Goal: Transaction & Acquisition: Purchase product/service

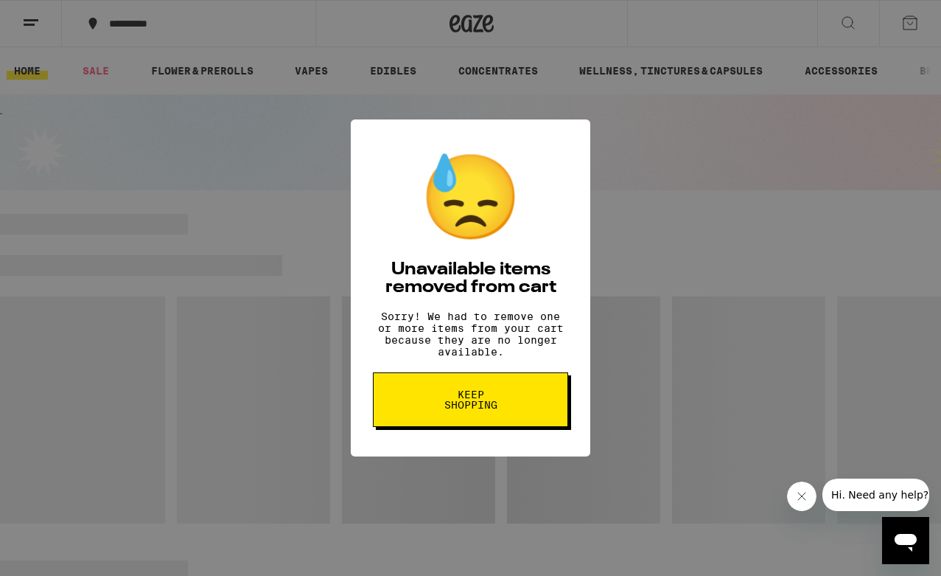
click at [450, 408] on span "Keep Shopping" at bounding box center [471, 399] width 76 height 21
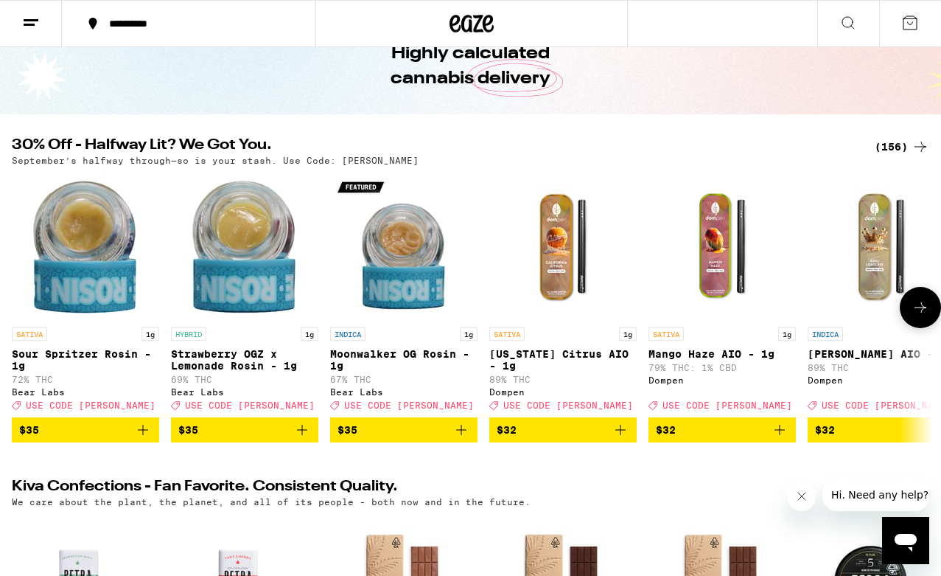
scroll to position [41, 0]
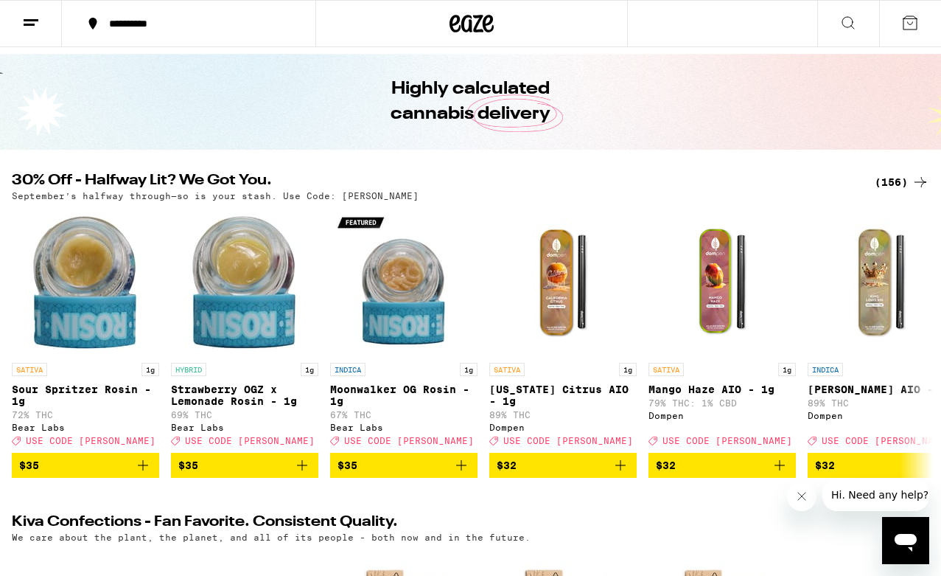
click at [890, 175] on div "(156)" at bounding box center [902, 182] width 55 height 18
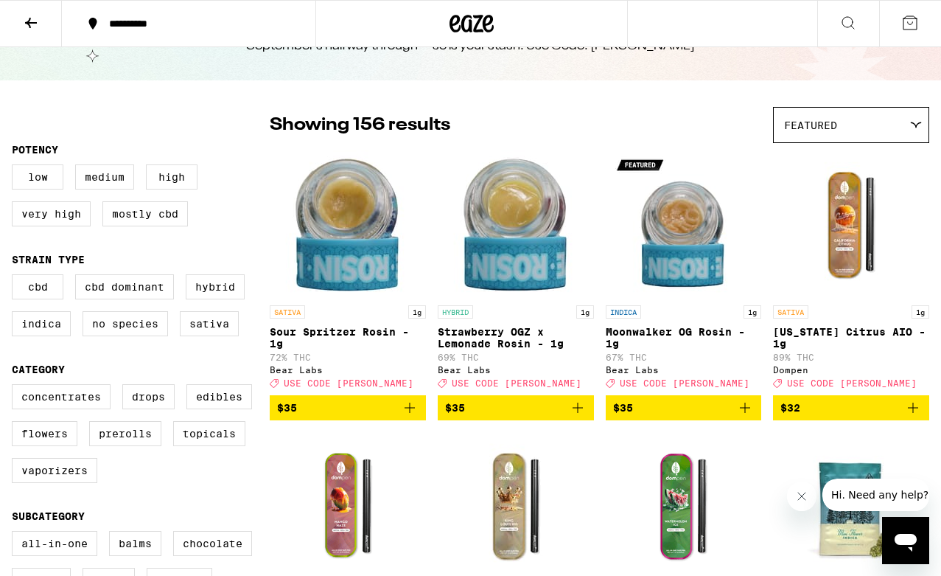
scroll to position [67, 0]
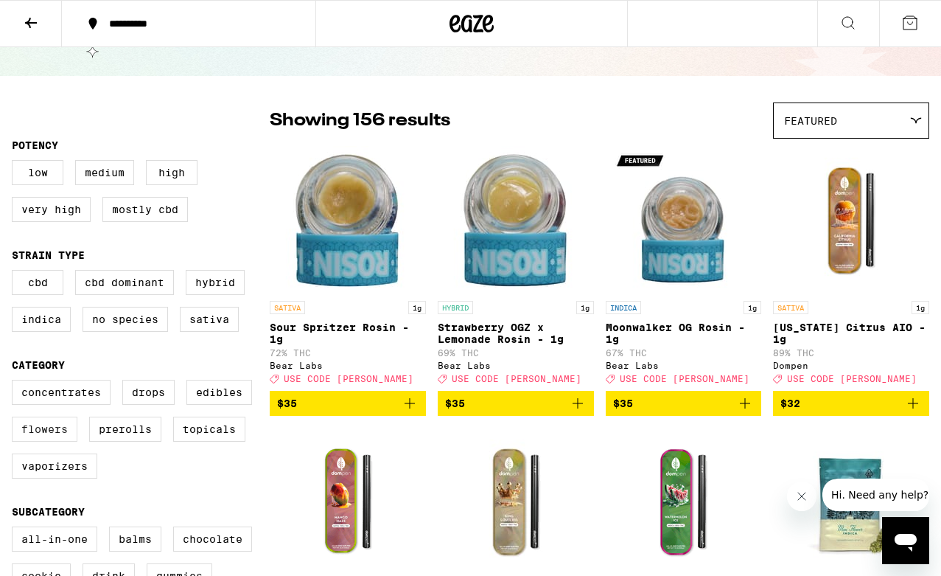
click at [41, 441] on label "Flowers" at bounding box center [45, 428] width 66 height 25
click at [15, 383] on input "Flowers" at bounding box center [15, 382] width 1 height 1
checkbox input "true"
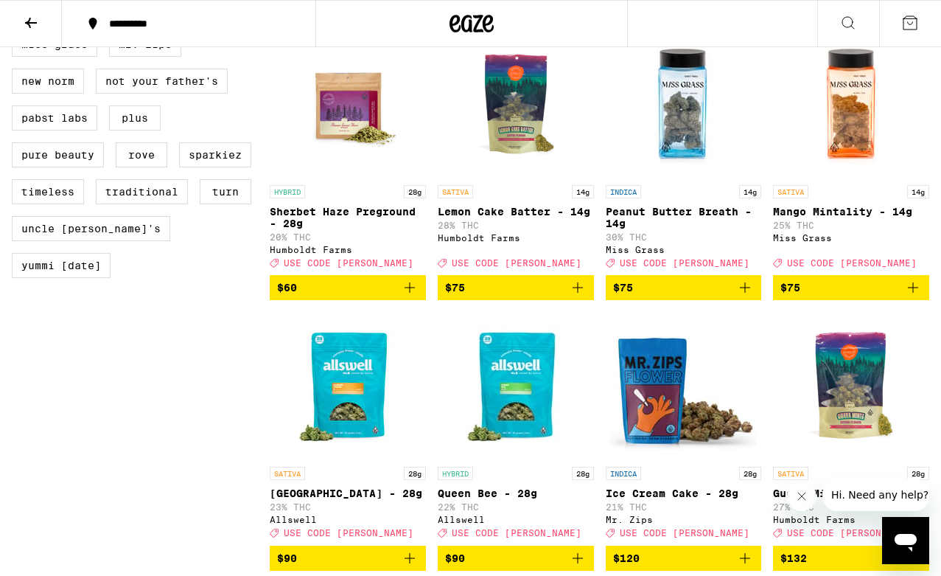
scroll to position [1304, 0]
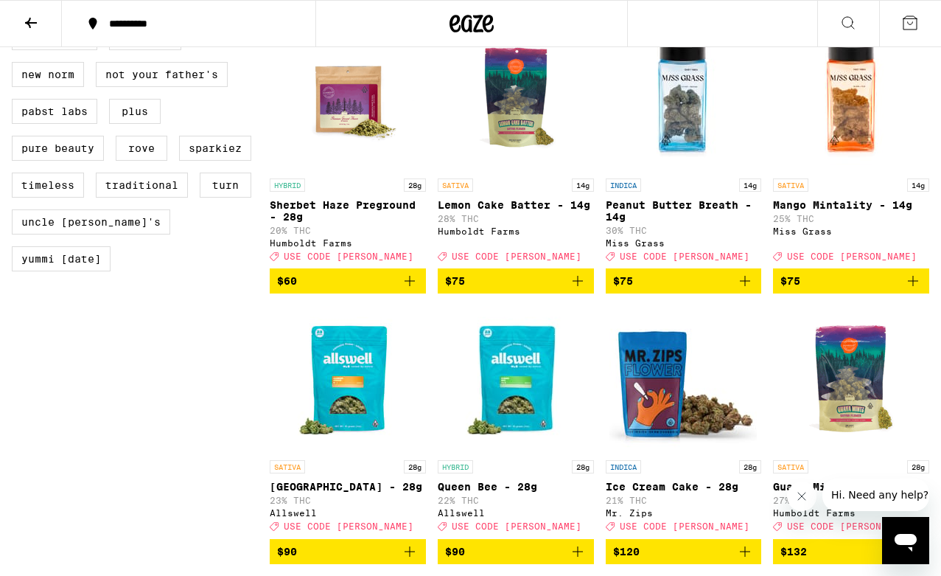
click at [405, 290] on icon "Add to bag" at bounding box center [410, 281] width 18 height 18
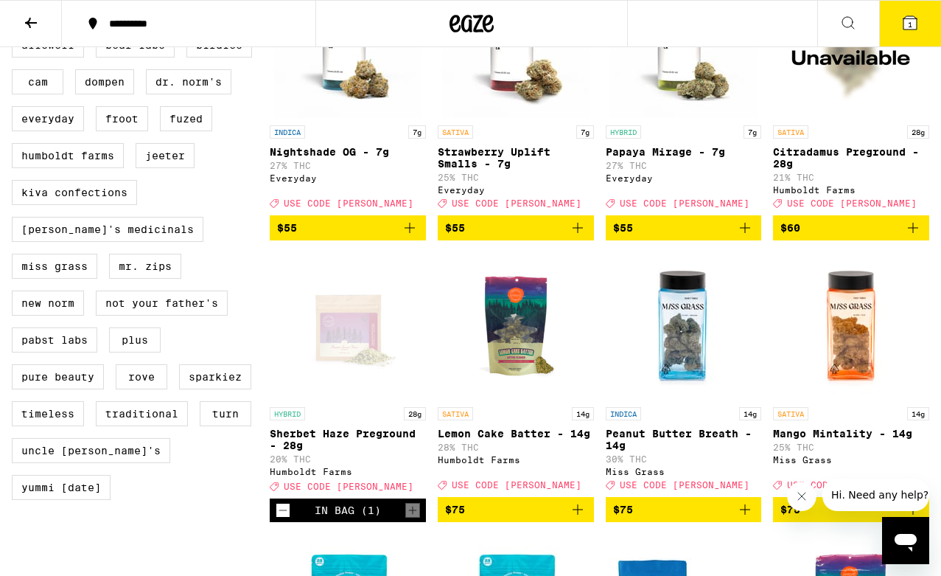
scroll to position [1077, 0]
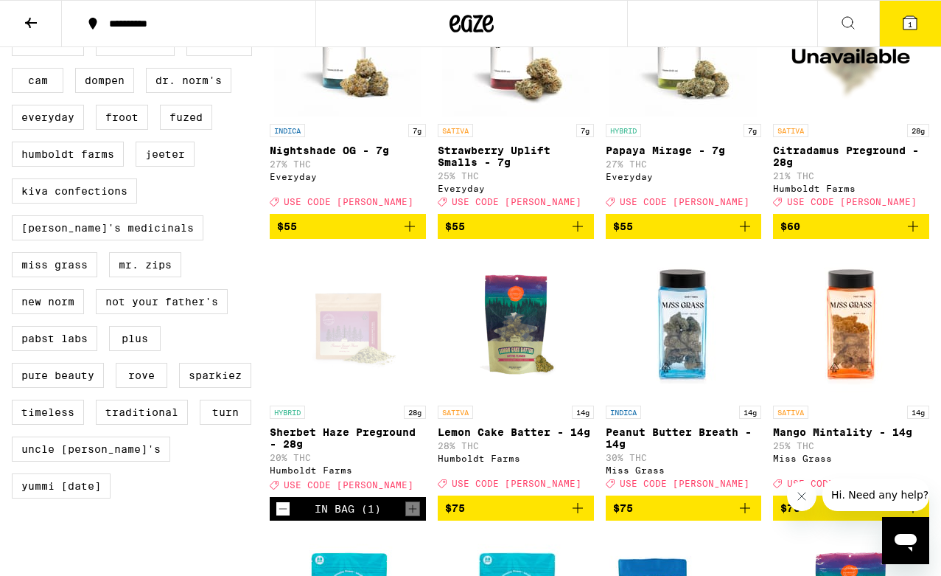
click at [411, 235] on icon "Add to bag" at bounding box center [410, 226] width 18 height 18
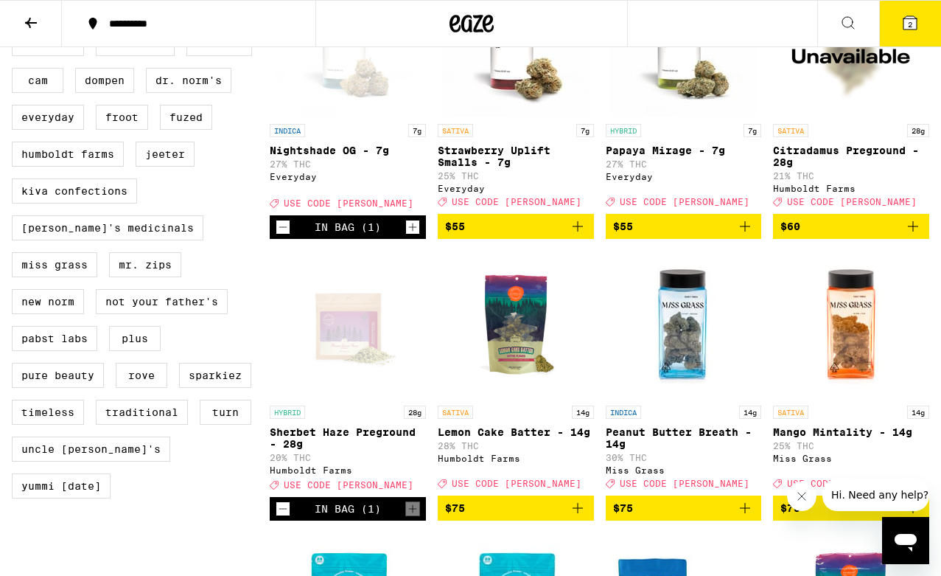
click at [905, 28] on icon at bounding box center [910, 22] width 13 height 13
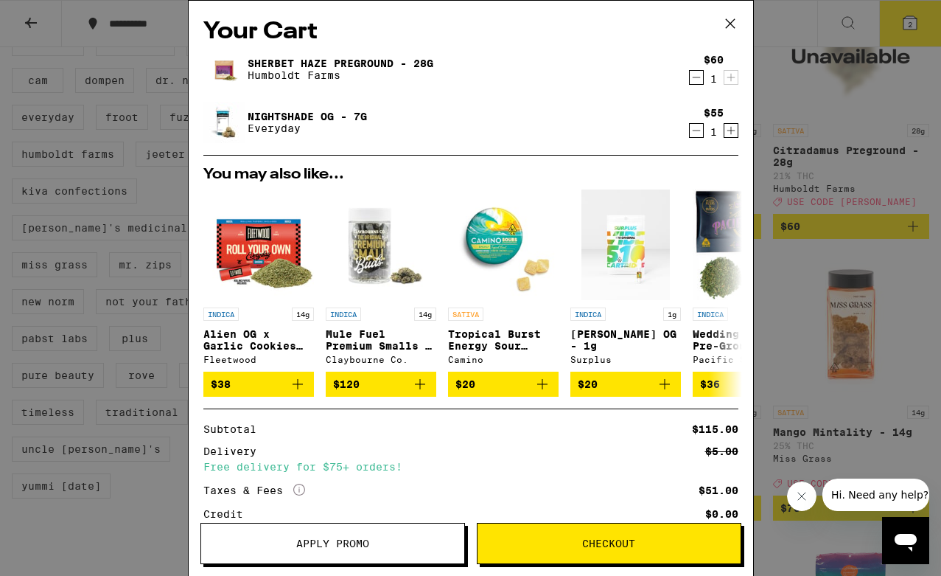
click at [321, 539] on span "Apply Promo" at bounding box center [332, 543] width 73 height 10
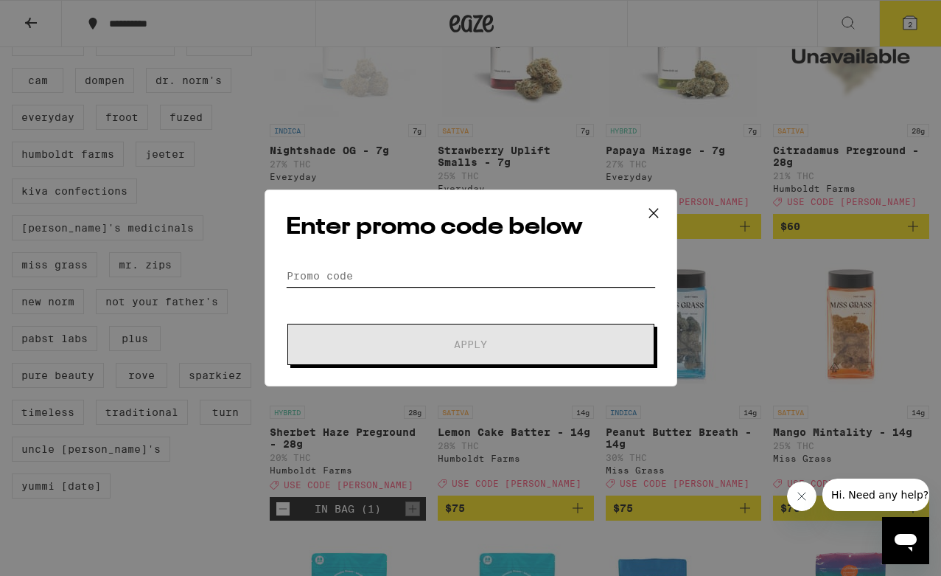
click at [412, 269] on input "Promo Code" at bounding box center [471, 276] width 370 height 22
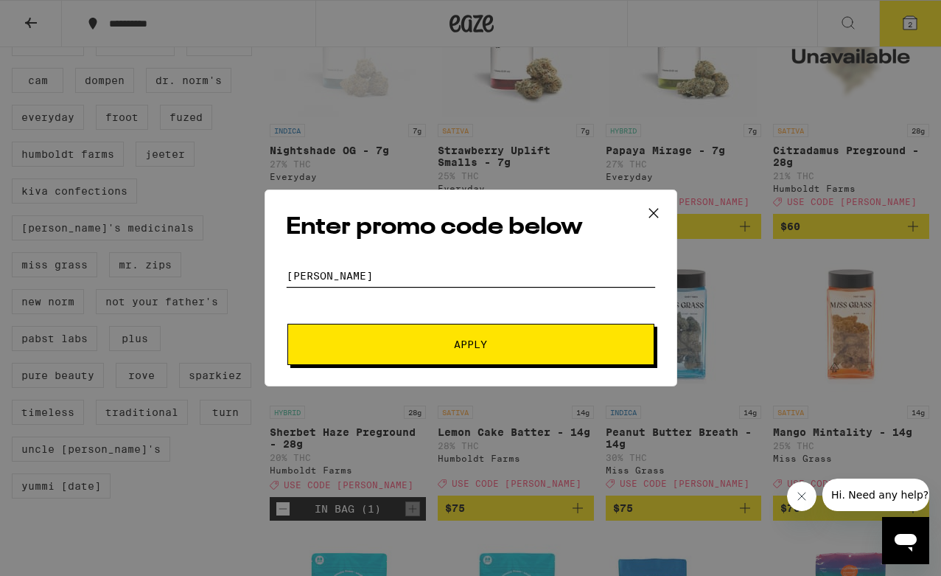
type input "[PERSON_NAME]"
click at [471, 343] on span "Apply" at bounding box center [470, 344] width 33 height 10
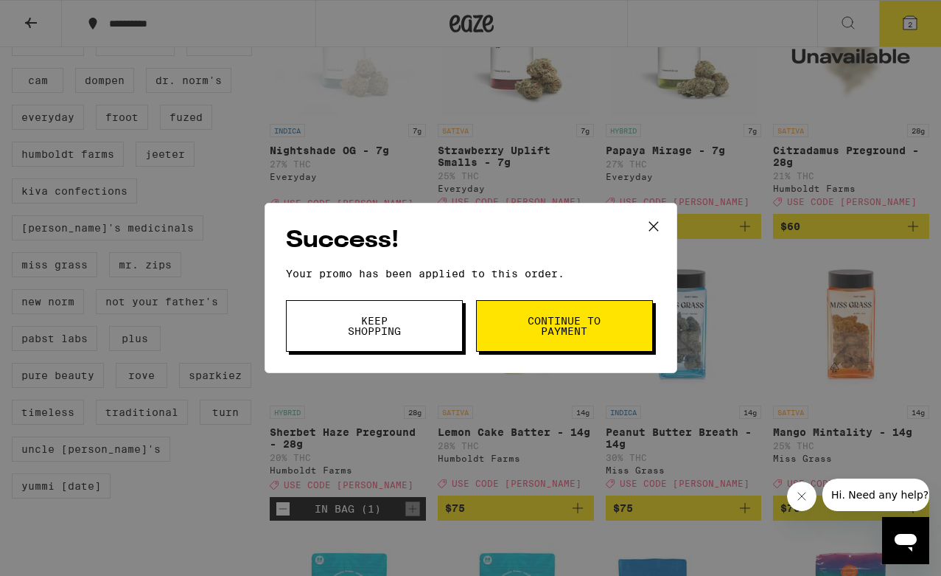
click at [519, 329] on button "Continue to payment" at bounding box center [564, 326] width 177 height 52
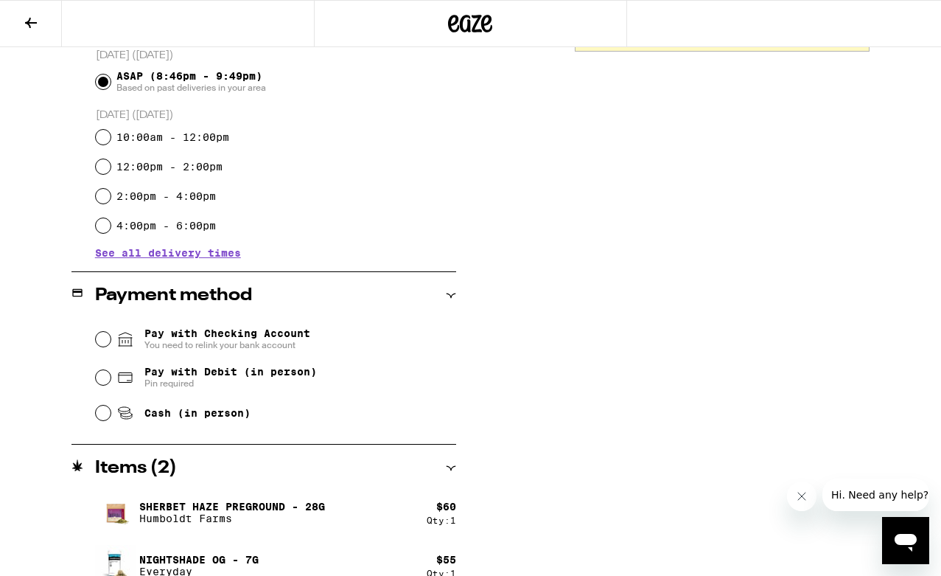
scroll to position [411, 0]
click at [101, 380] on input "Pay with Debit (in person) Pin required" at bounding box center [103, 378] width 15 height 15
radio input "true"
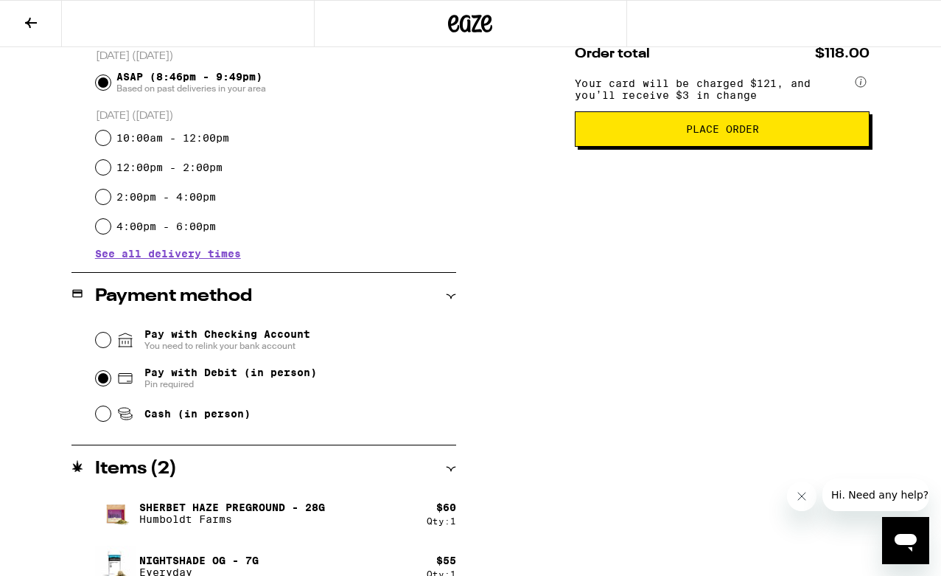
click at [710, 134] on span "Place Order" at bounding box center [722, 129] width 73 height 10
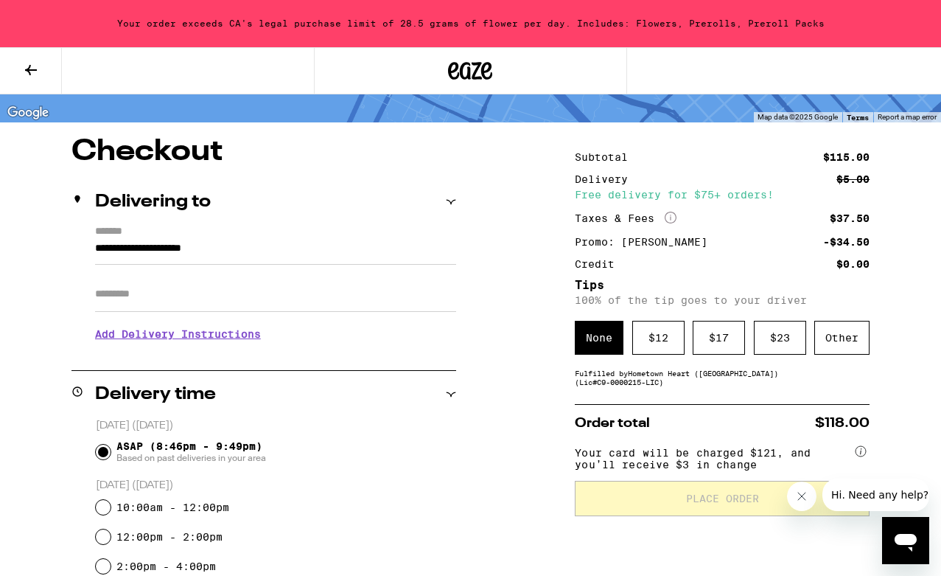
scroll to position [97, 0]
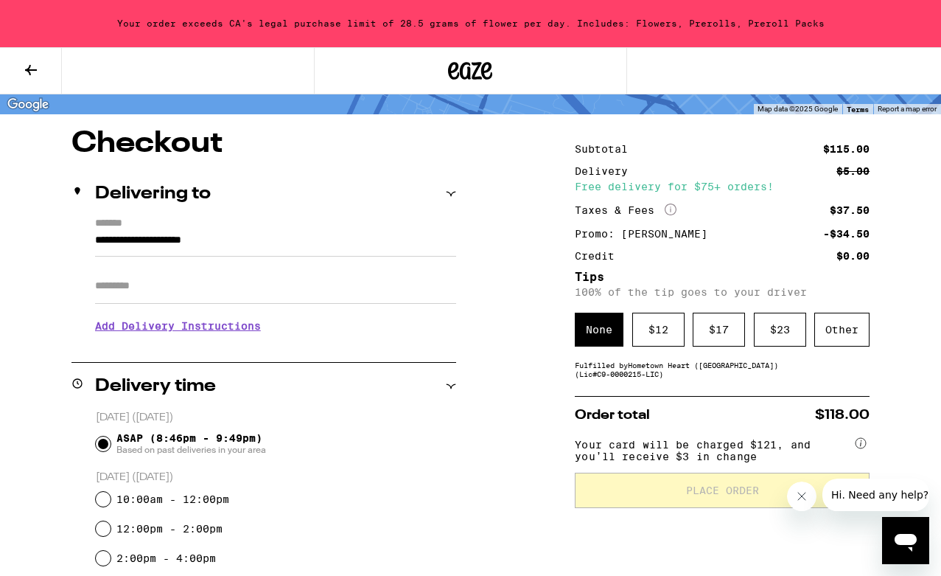
click at [29, 66] on icon at bounding box center [31, 70] width 12 height 10
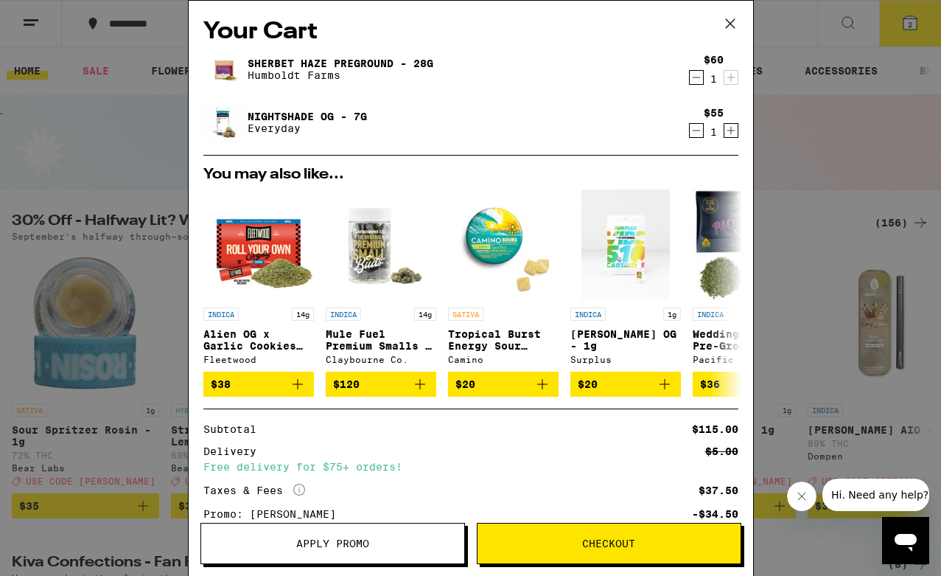
click at [697, 133] on icon "Decrement" at bounding box center [696, 131] width 13 height 18
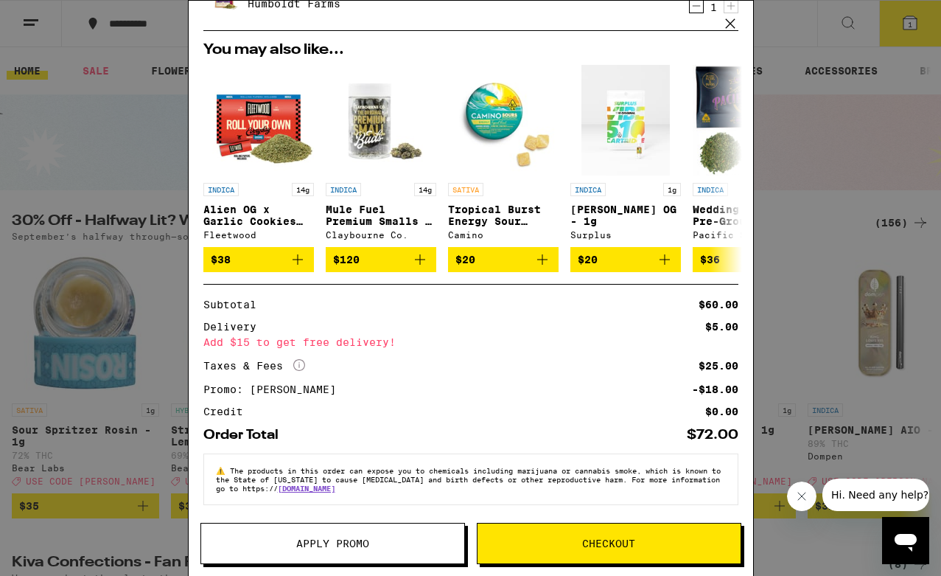
scroll to position [80, 0]
click at [157, 306] on div "Your Cart Sherbet Haze Preground - 28g Humboldt Farms $60 1 You may also like..…" at bounding box center [470, 288] width 941 height 576
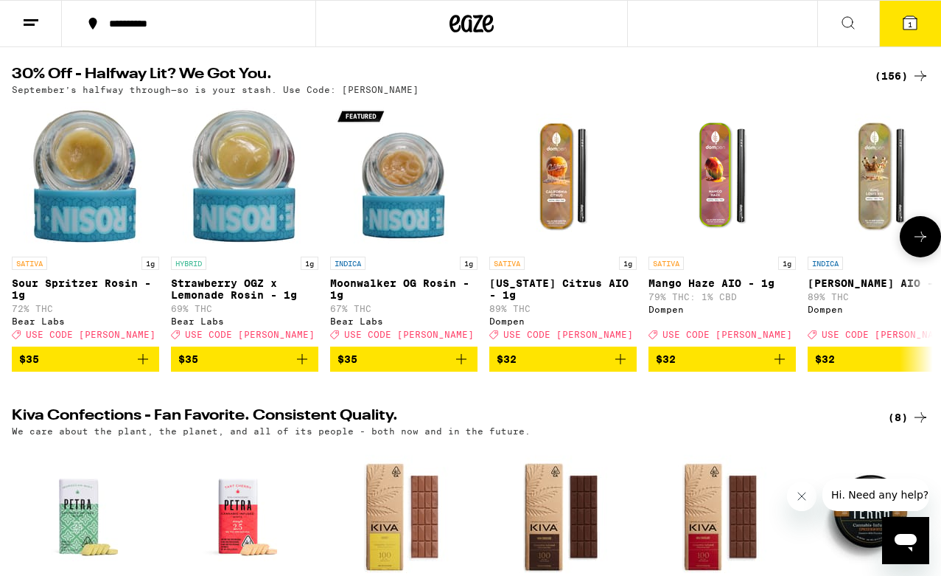
scroll to position [148, 0]
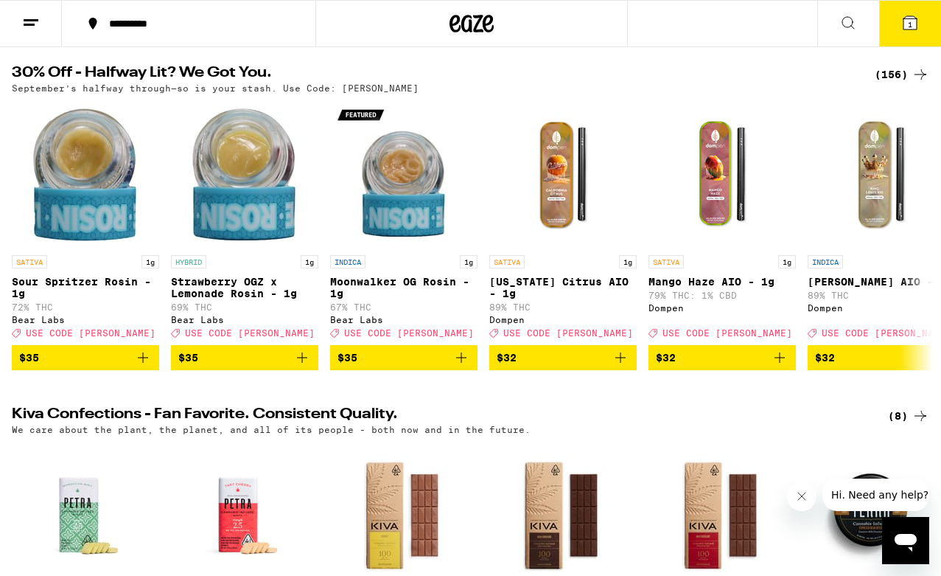
click at [890, 75] on div "(156)" at bounding box center [902, 75] width 55 height 18
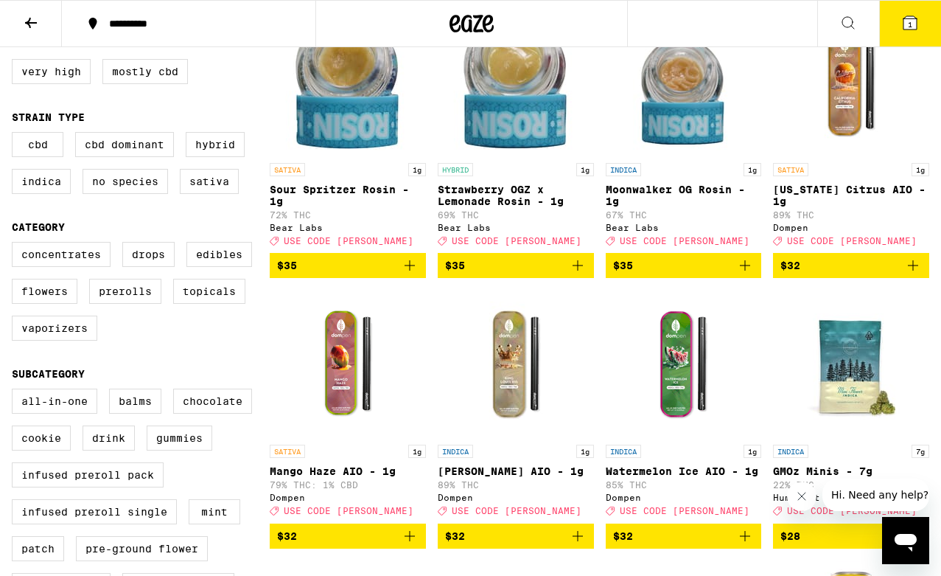
scroll to position [206, 0]
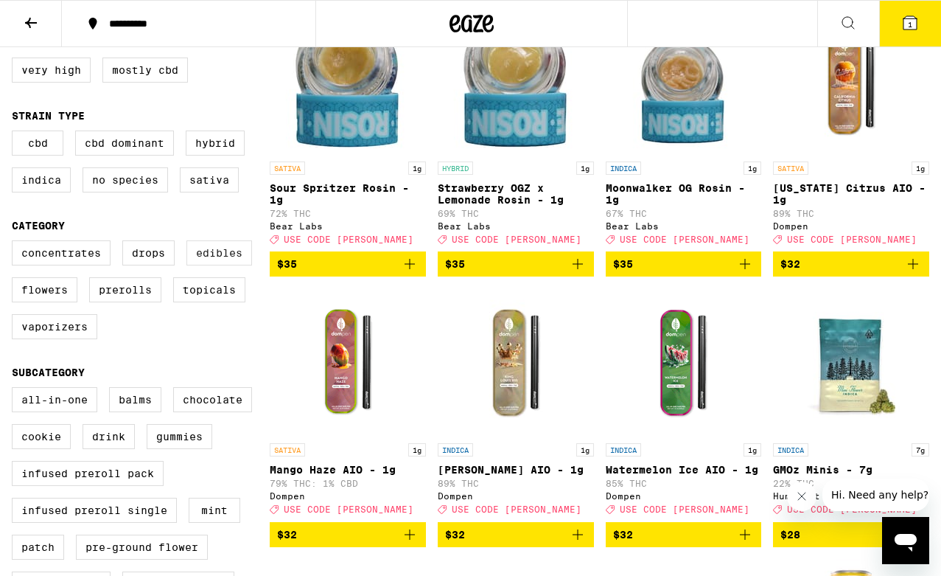
click at [226, 265] on label "Edibles" at bounding box center [219, 252] width 66 height 25
click at [15, 243] on input "Edibles" at bounding box center [15, 242] width 1 height 1
checkbox input "true"
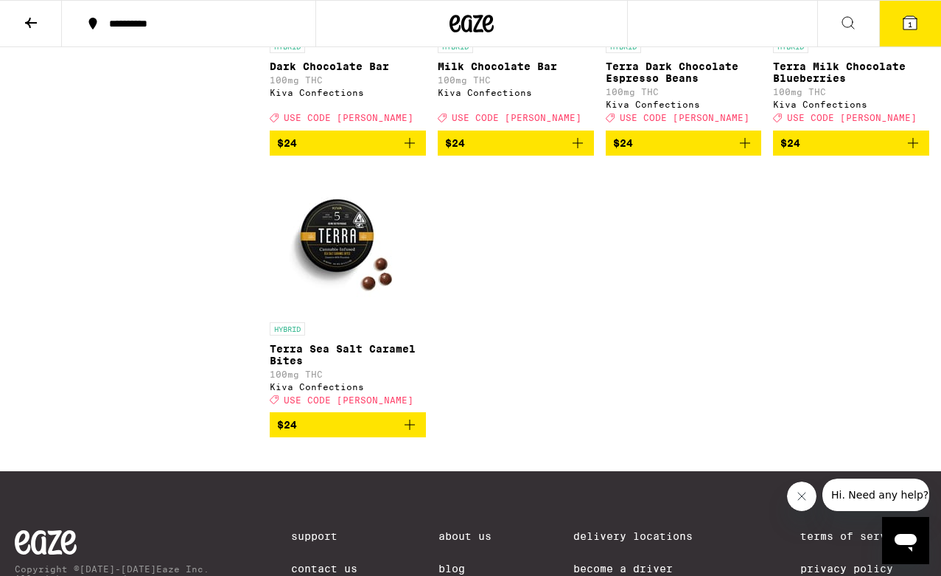
scroll to position [3987, 0]
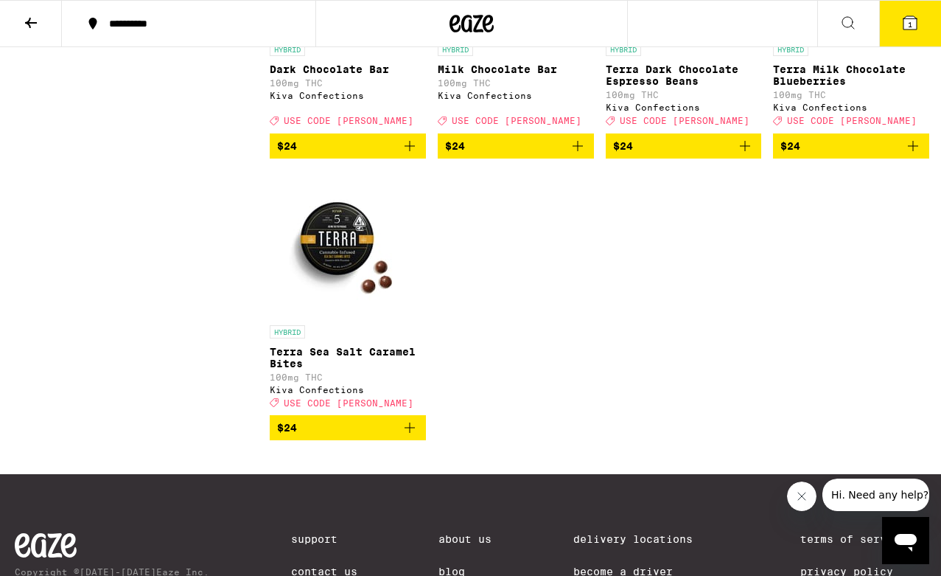
click at [881, 155] on span "$24" at bounding box center [851, 146] width 142 height 18
click at [906, 20] on icon at bounding box center [910, 22] width 13 height 13
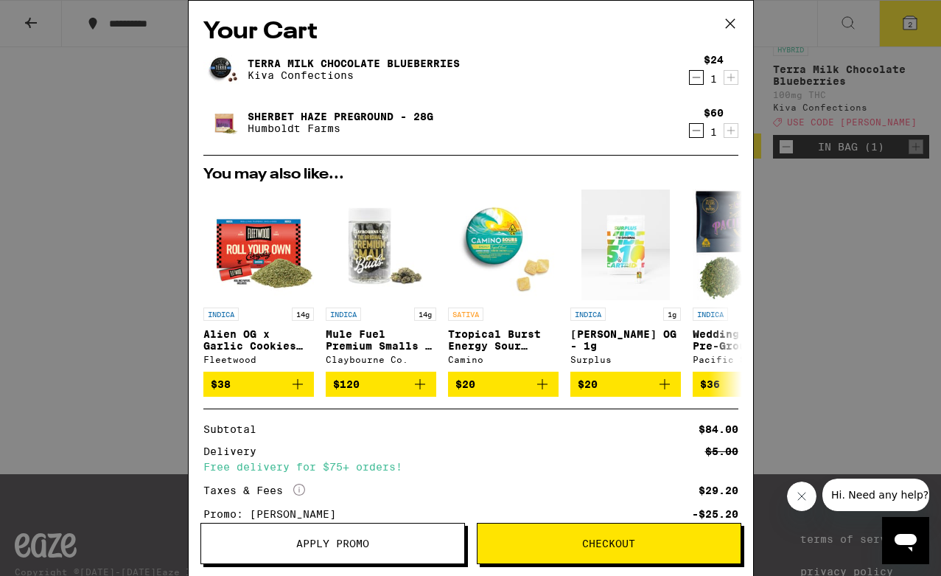
click at [595, 540] on span "Checkout" at bounding box center [608, 543] width 53 height 10
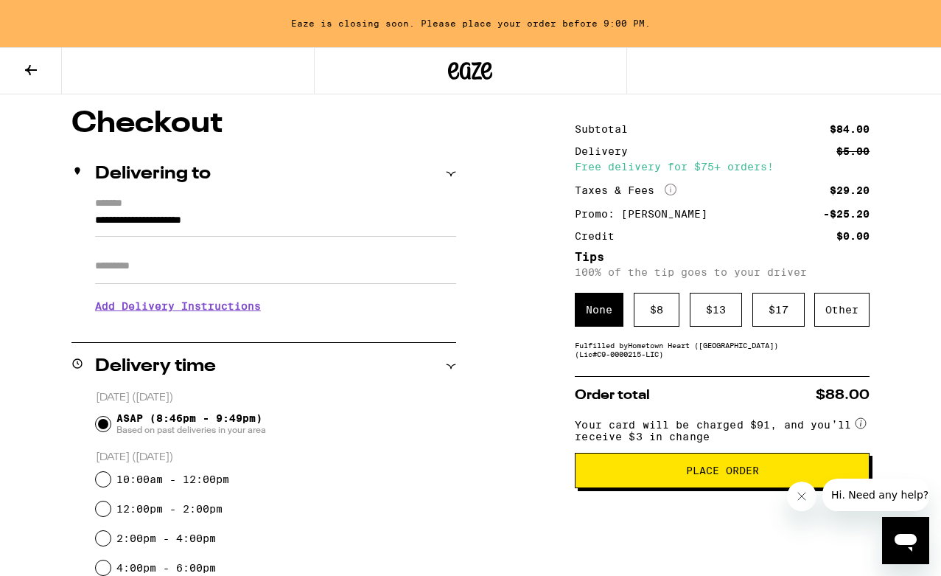
scroll to position [115, 0]
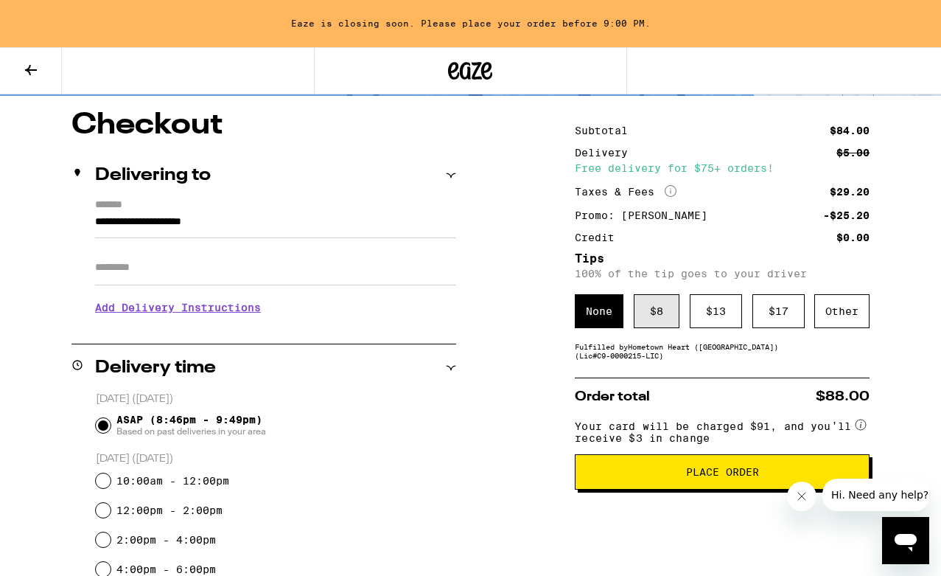
click at [668, 318] on div "$ 8" at bounding box center [657, 311] width 46 height 34
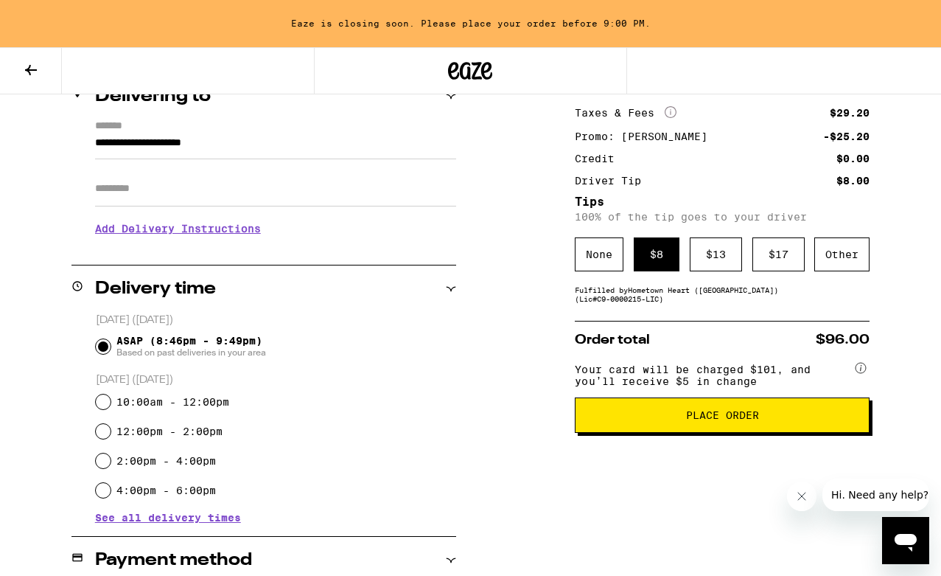
scroll to position [205, 0]
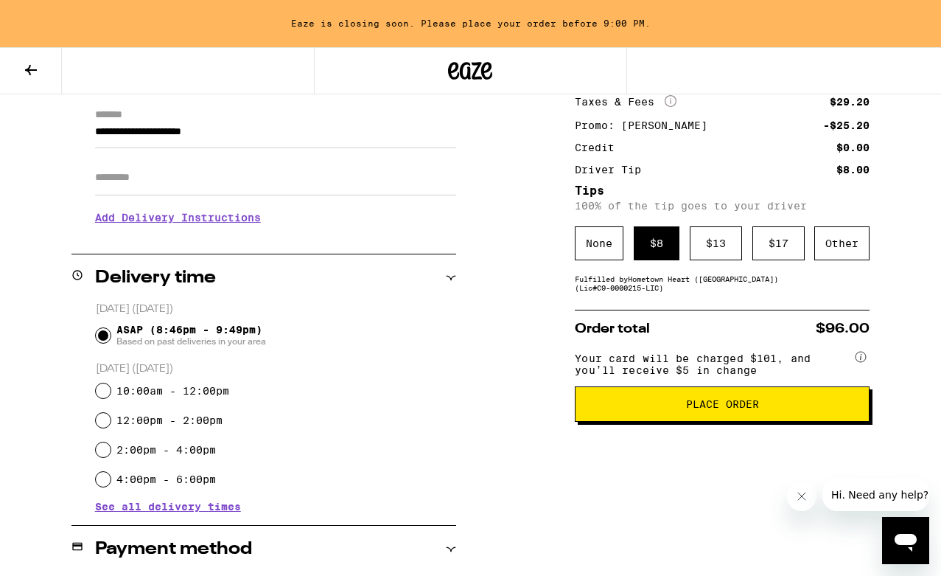
click at [711, 409] on span "Place Order" at bounding box center [722, 404] width 73 height 10
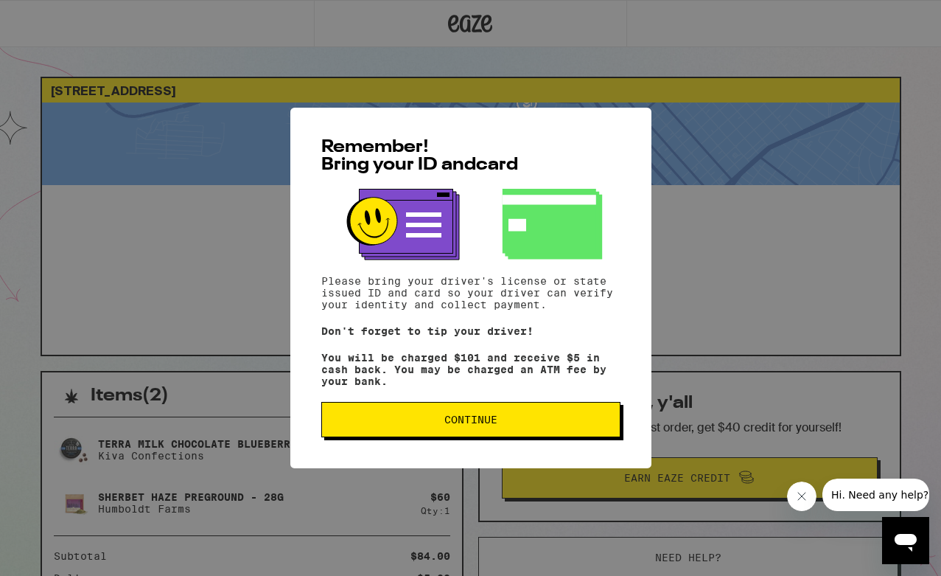
click at [453, 422] on span "Continue" at bounding box center [470, 419] width 53 height 10
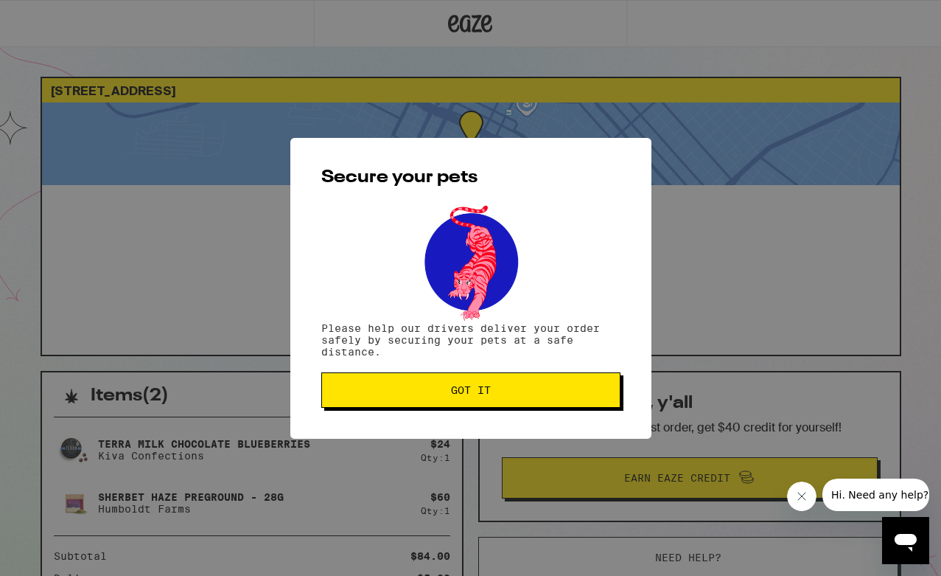
click at [471, 388] on span "Got it" at bounding box center [471, 390] width 40 height 10
